Goal: Check status: Check status

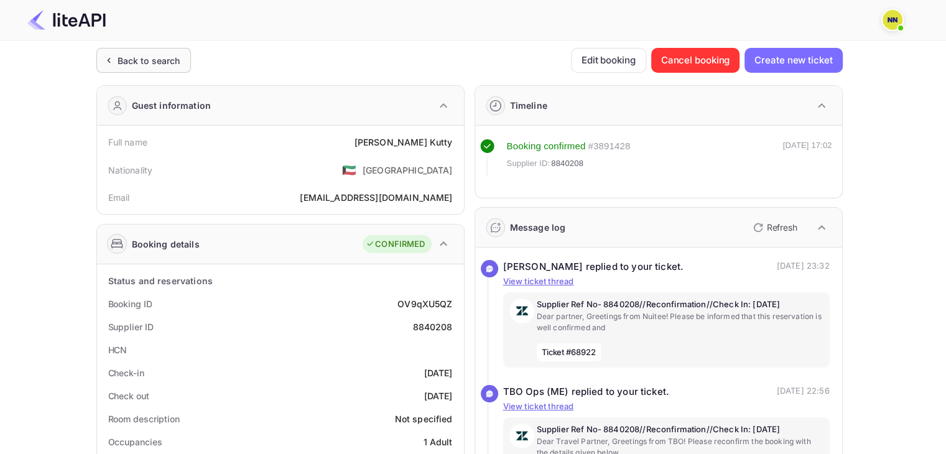
click at [138, 67] on div "Back to search" at bounding box center [143, 60] width 94 height 25
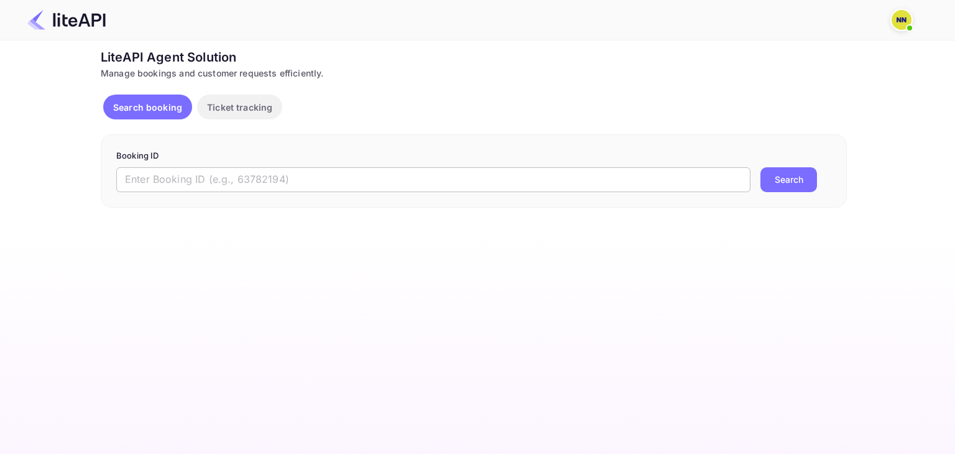
click at [430, 174] on input "text" at bounding box center [433, 179] width 634 height 25
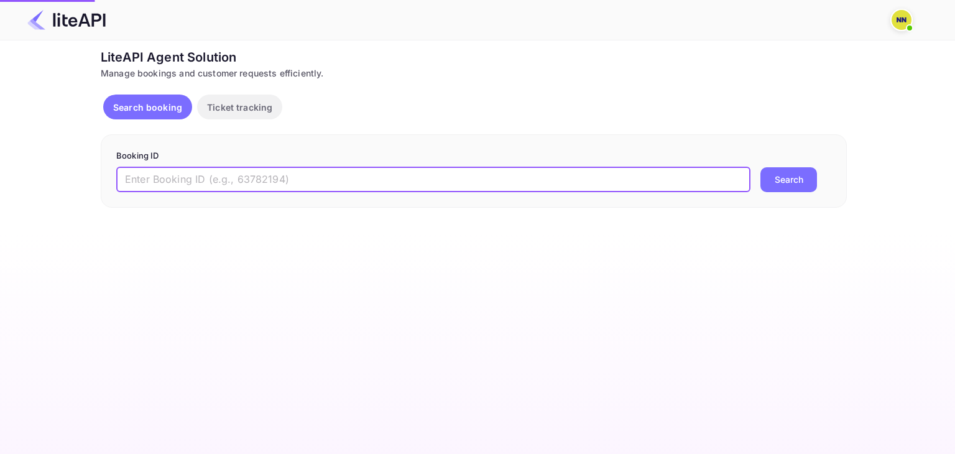
paste input "8556861"
type input "8556861"
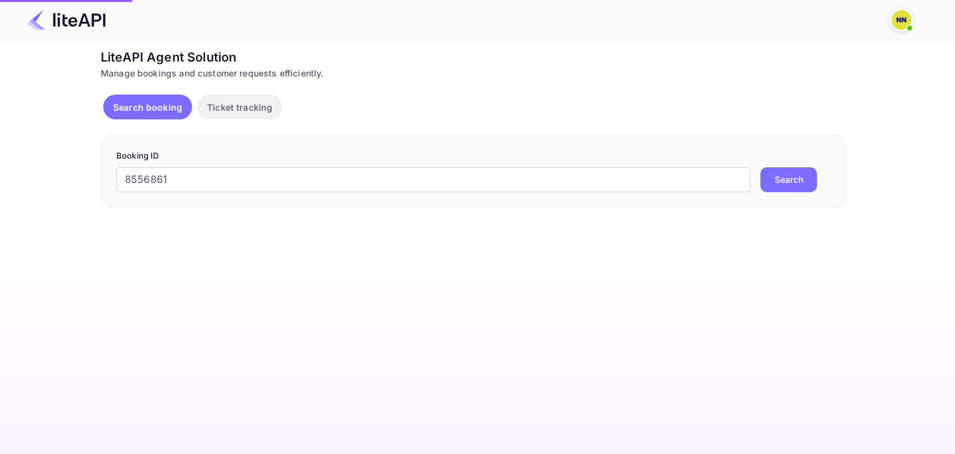
click at [788, 180] on button "Search" at bounding box center [788, 179] width 57 height 25
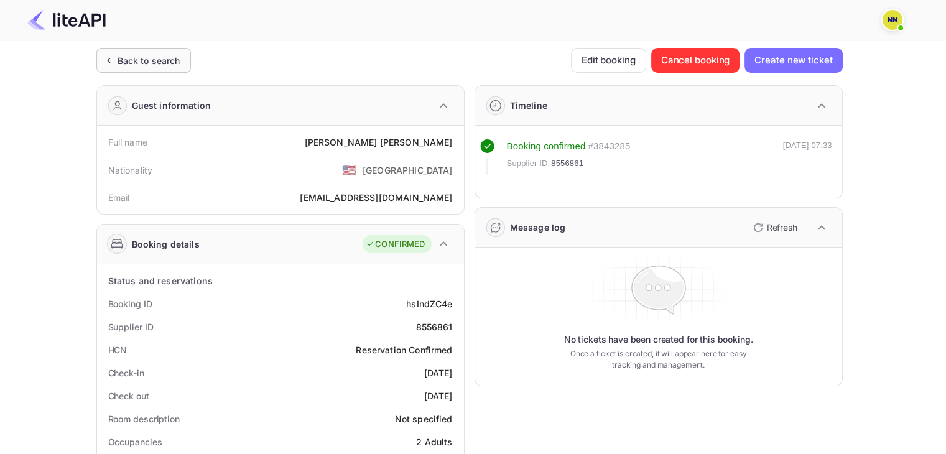
click at [156, 66] on div "Back to search" at bounding box center [148, 60] width 63 height 13
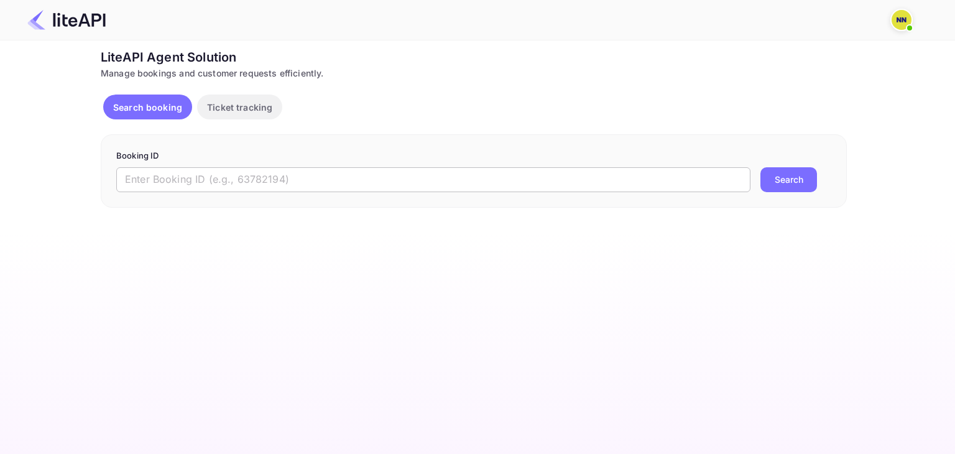
click at [428, 183] on input "text" at bounding box center [433, 179] width 634 height 25
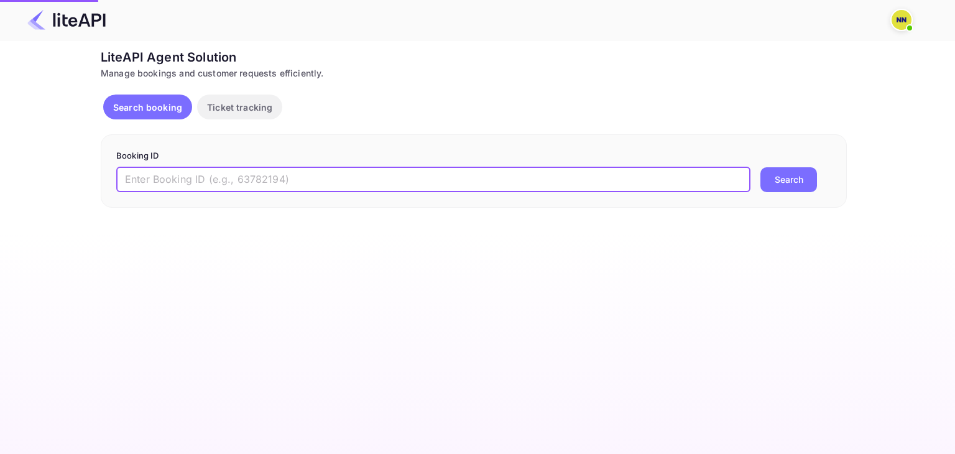
paste input "8691667"
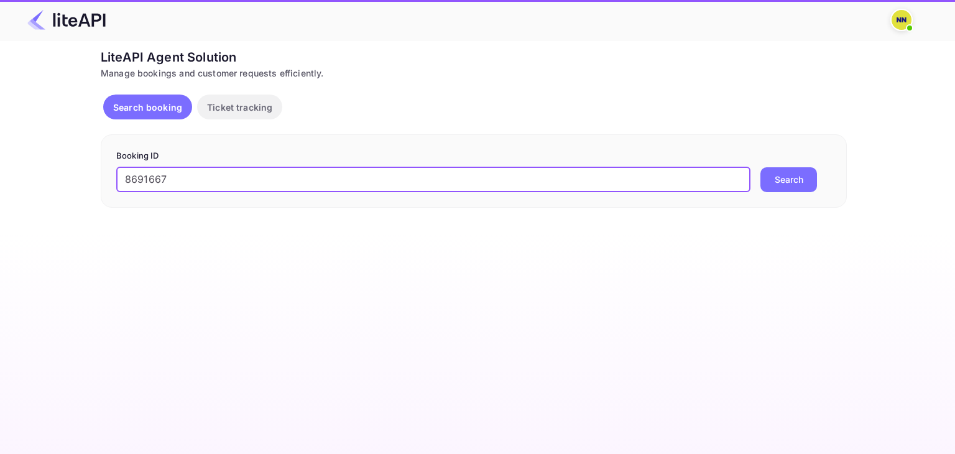
type input "8691667"
click at [793, 185] on button "Search" at bounding box center [788, 179] width 57 height 25
